Goal: Download file/media

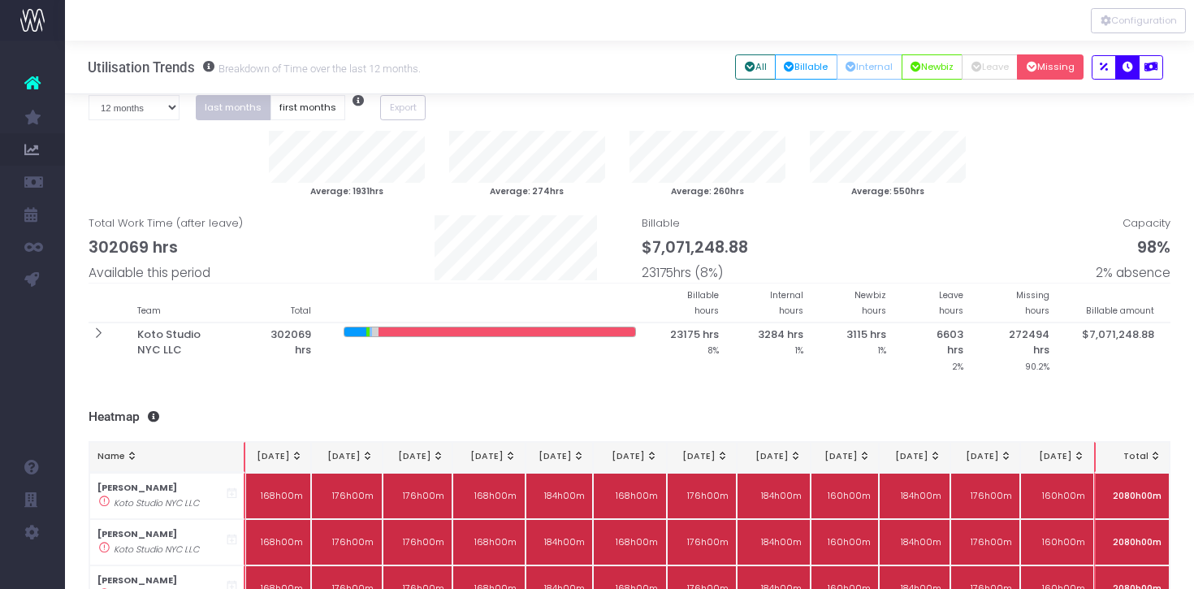
scroll to position [94, 0]
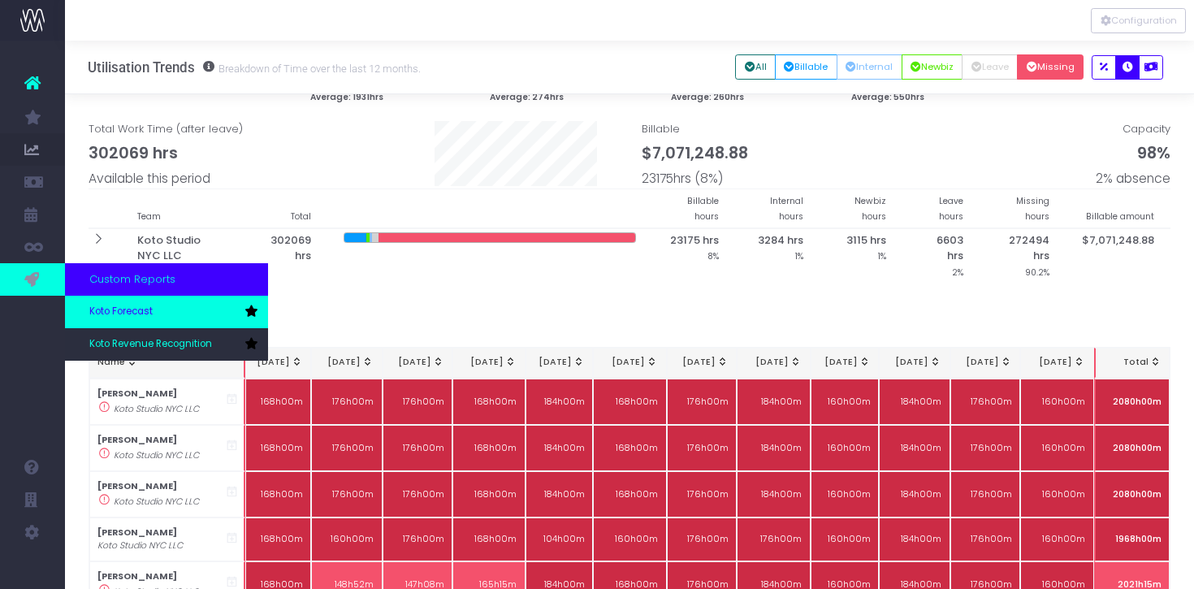
click at [125, 313] on span "Koto Forecast" at bounding box center [120, 312] width 63 height 15
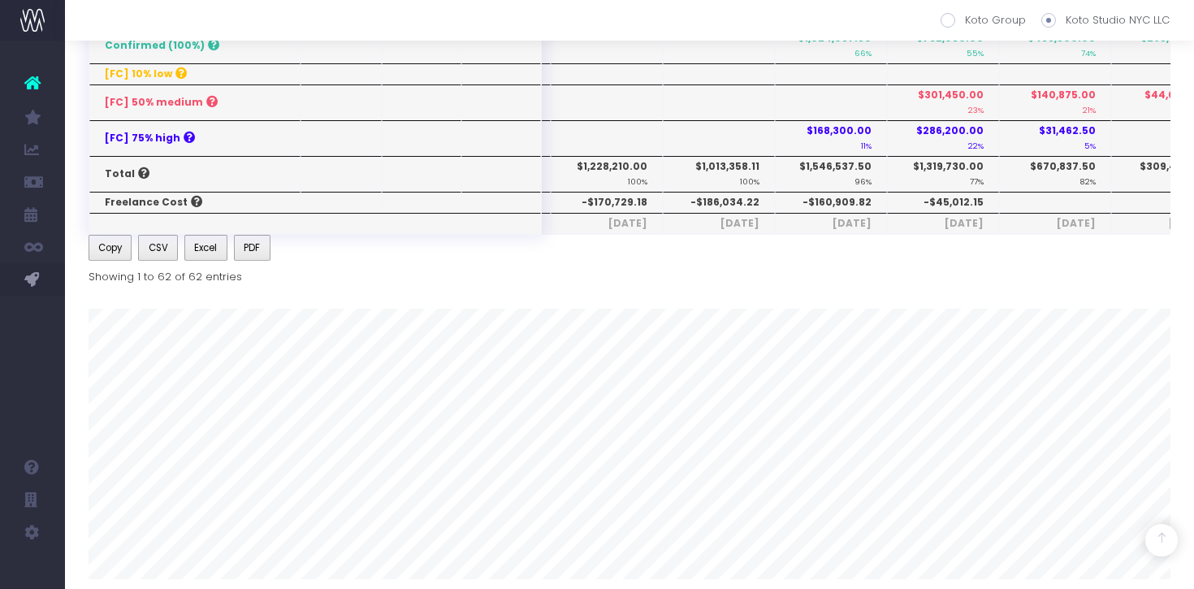
scroll to position [597, 0]
click at [223, 256] on button "Excel" at bounding box center [205, 247] width 43 height 26
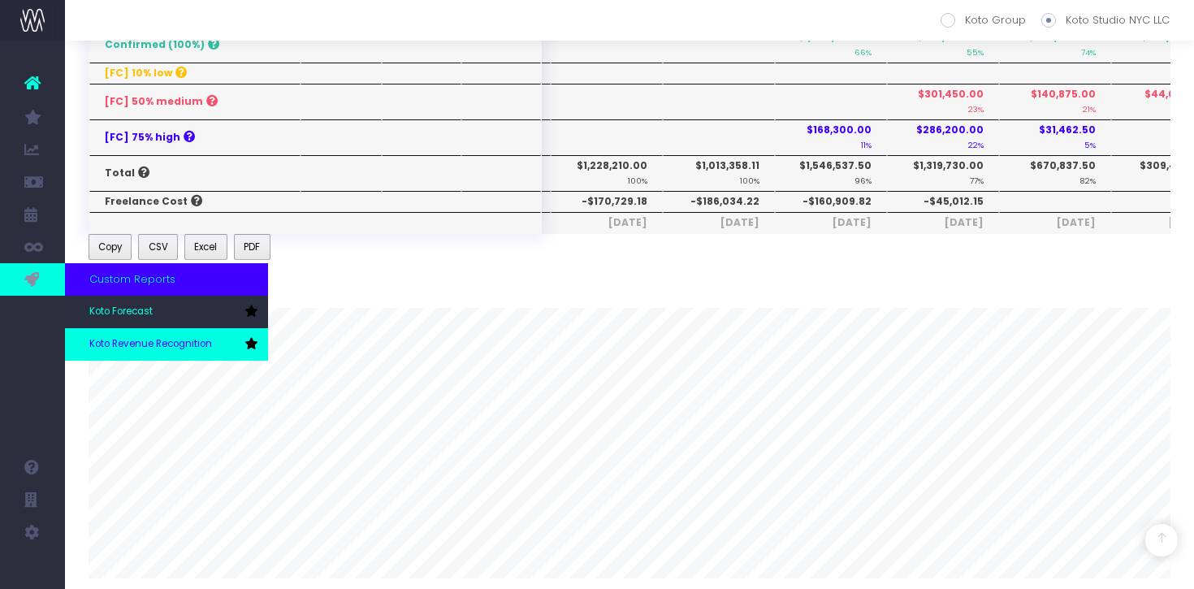
click at [145, 341] on span "Koto Revenue Recognition" at bounding box center [150, 344] width 123 height 15
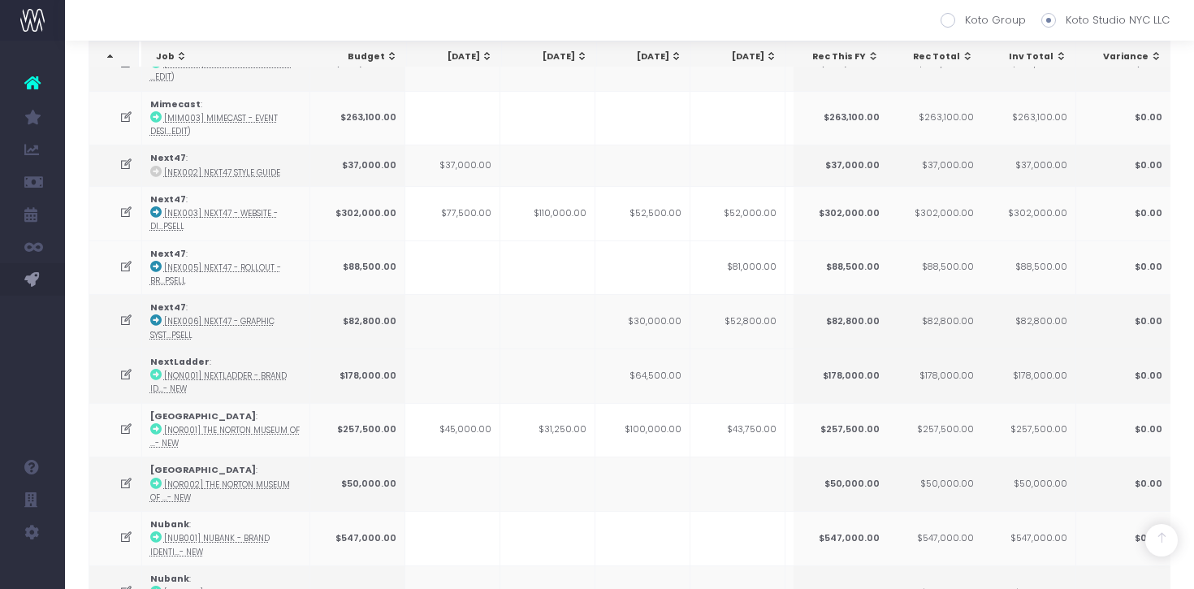
scroll to position [2367, 0]
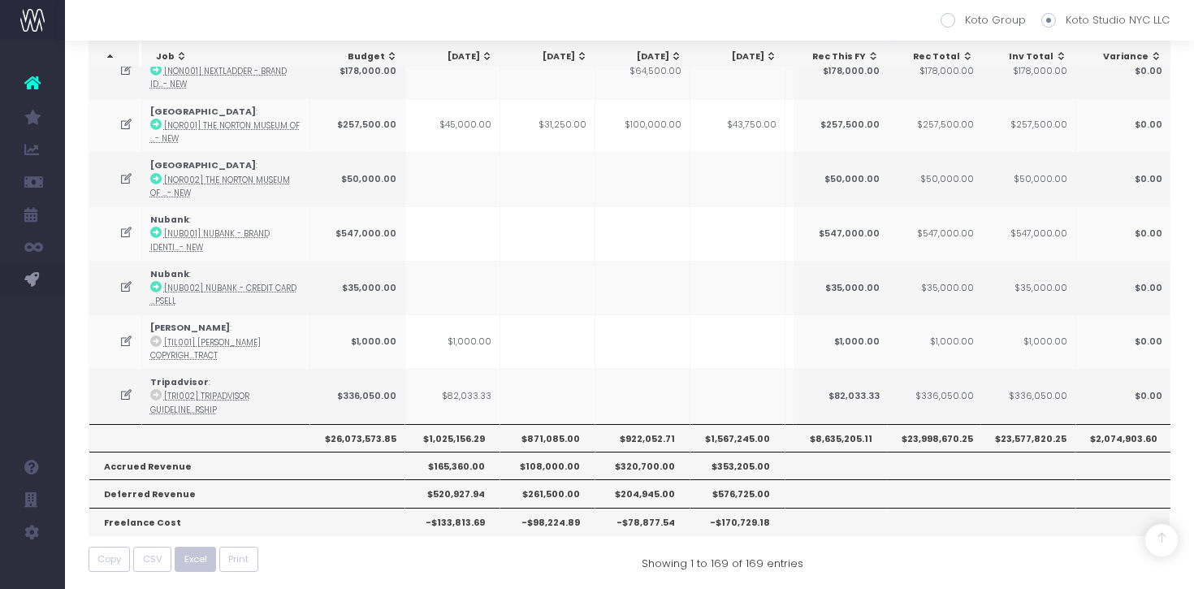
click at [204, 559] on span "Excel" at bounding box center [195, 559] width 23 height 14
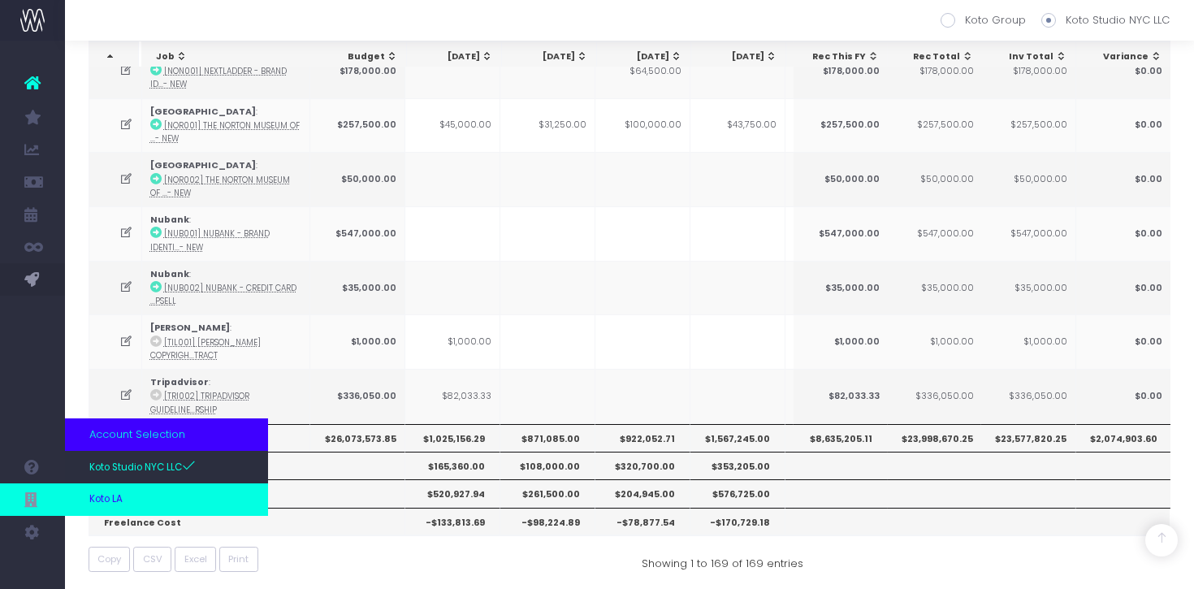
click at [142, 494] on link "Koto LA" at bounding box center [166, 499] width 203 height 32
